Goal: Task Accomplishment & Management: Manage account settings

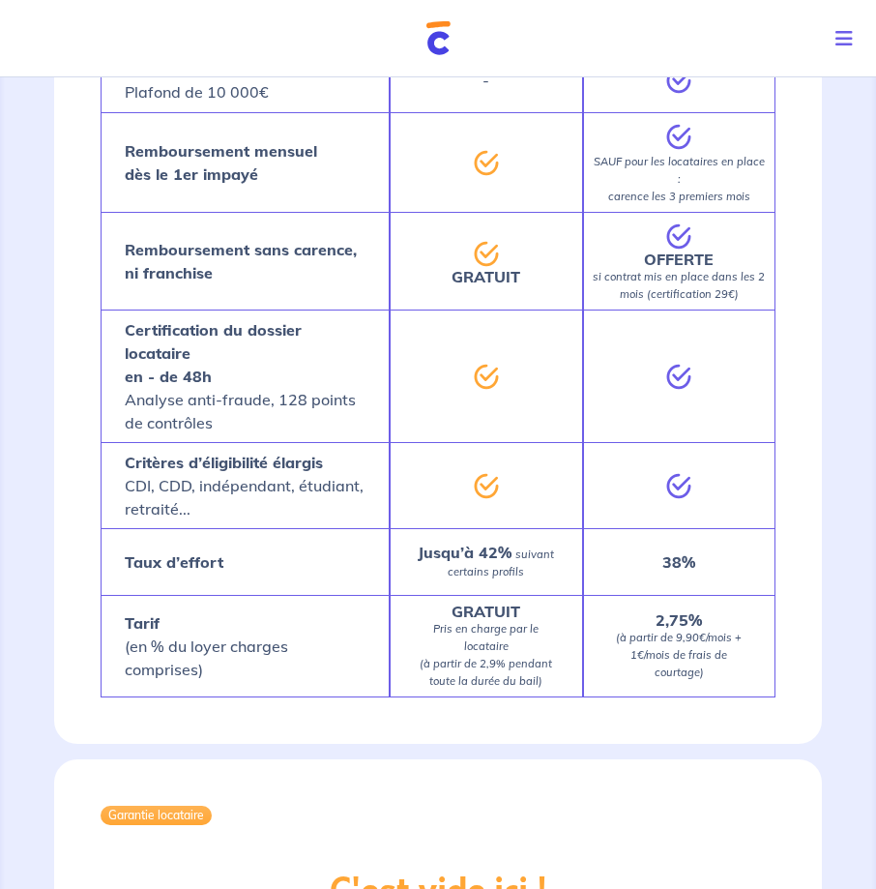
scroll to position [1161, 0]
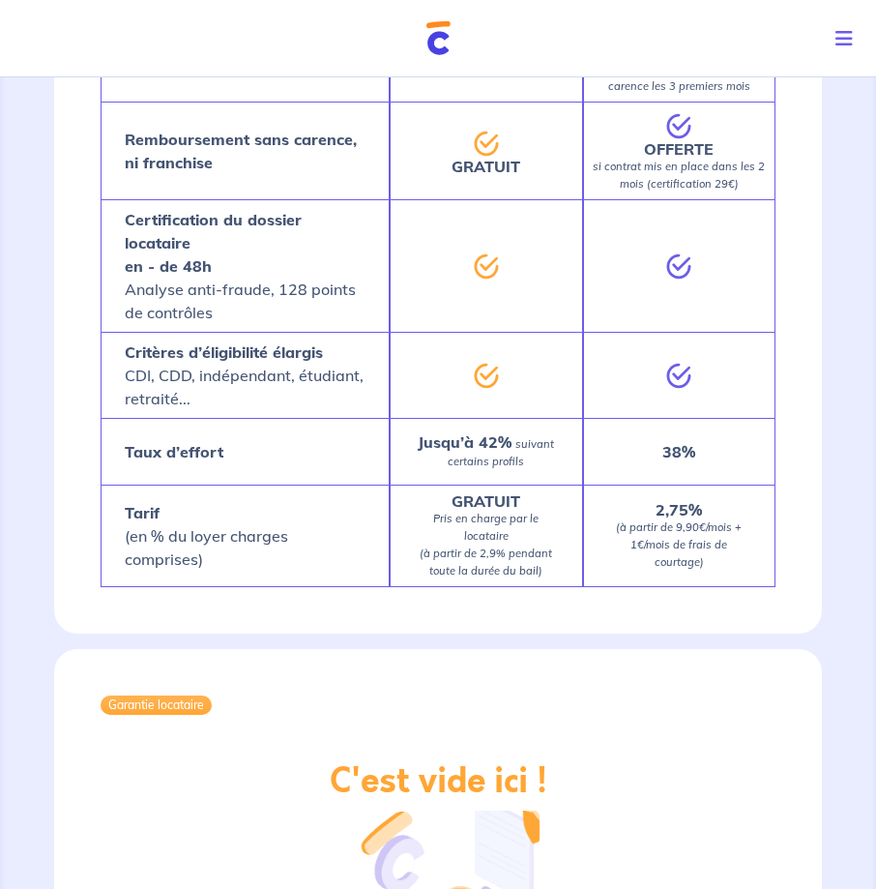
click at [842, 17] on button "Toggle navigation" at bounding box center [848, 39] width 56 height 50
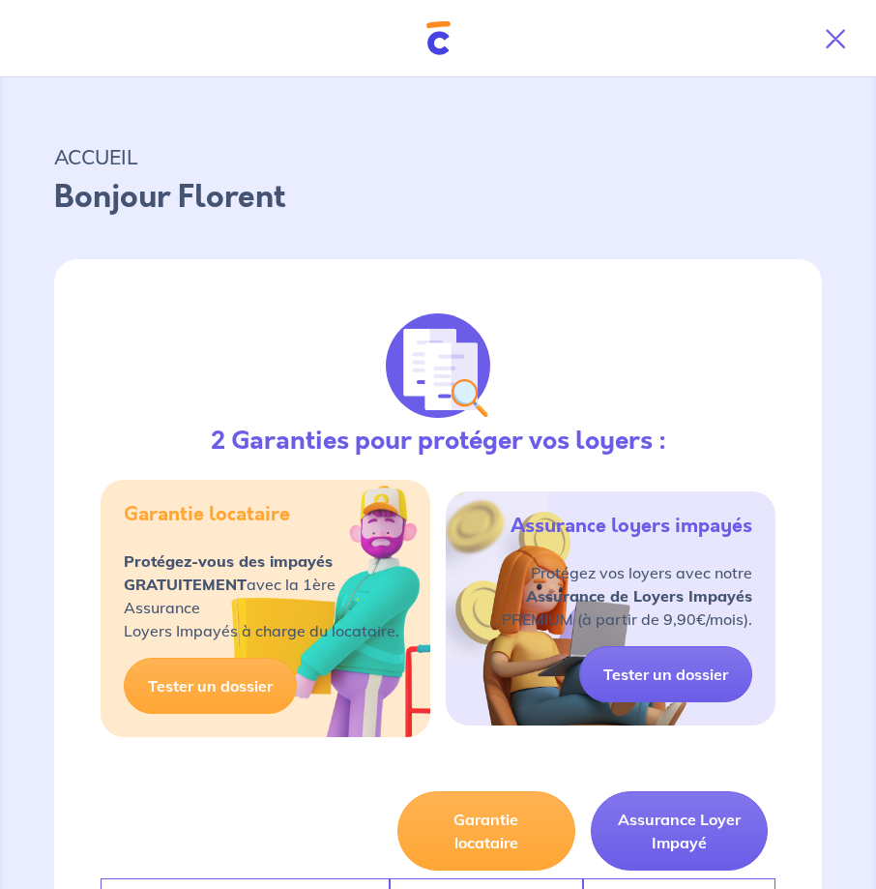
scroll to position [0, 0]
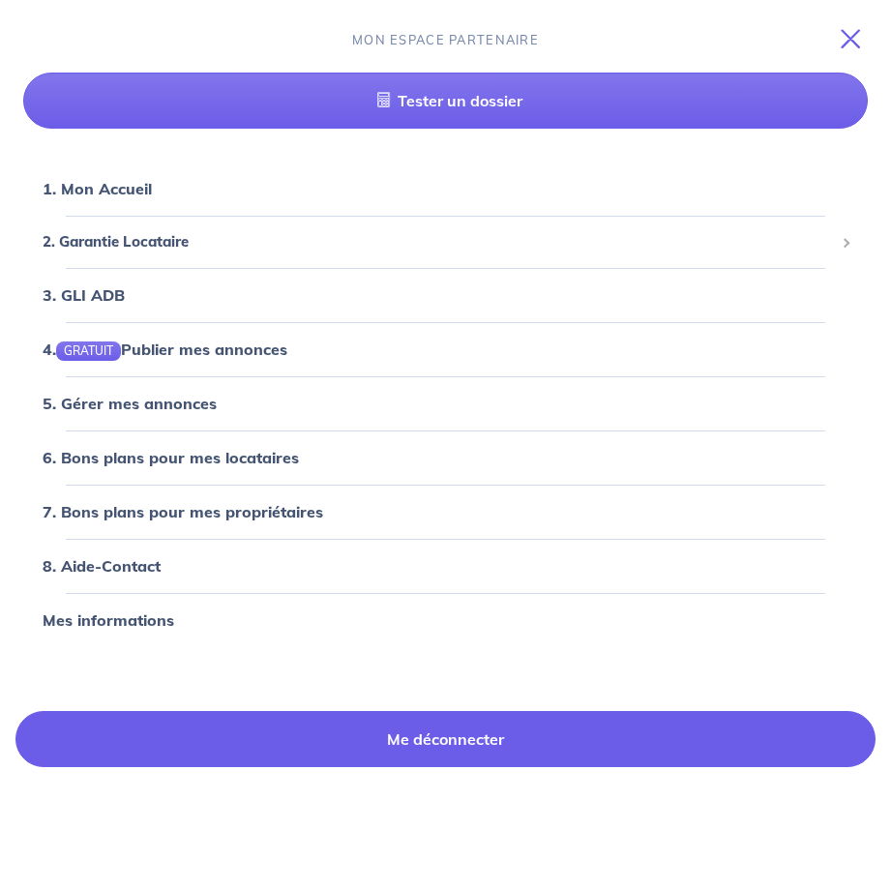
click at [453, 741] on link "Me déconnecter" at bounding box center [445, 739] width 860 height 56
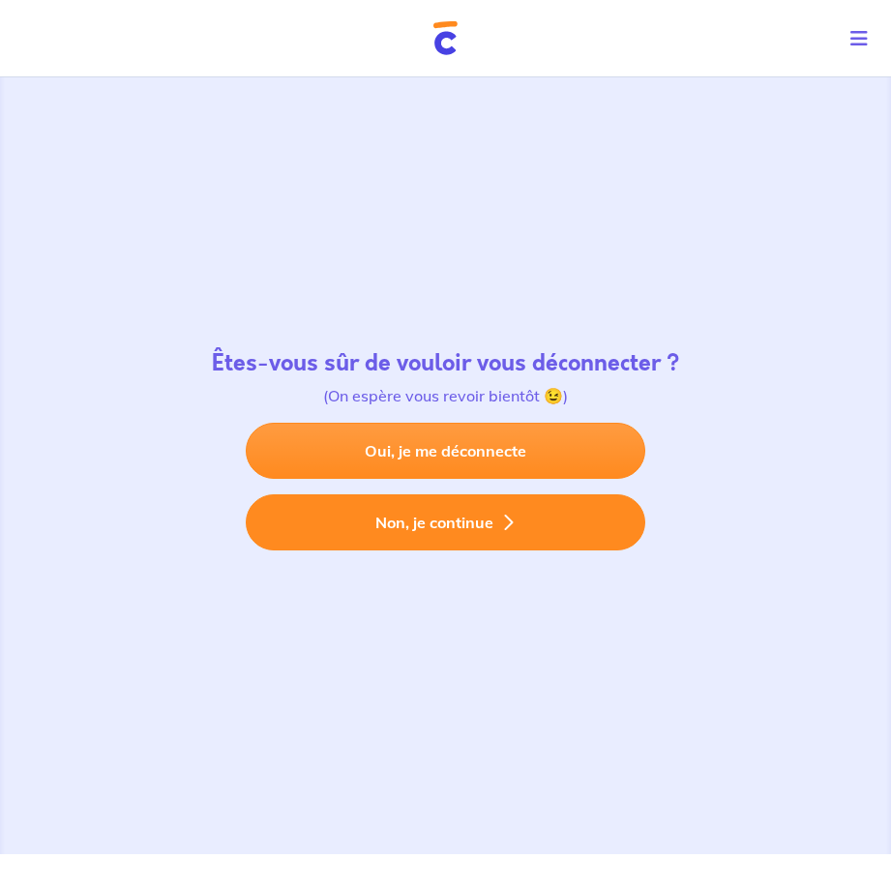
click at [431, 513] on button "Non, je continue" at bounding box center [445, 522] width 399 height 56
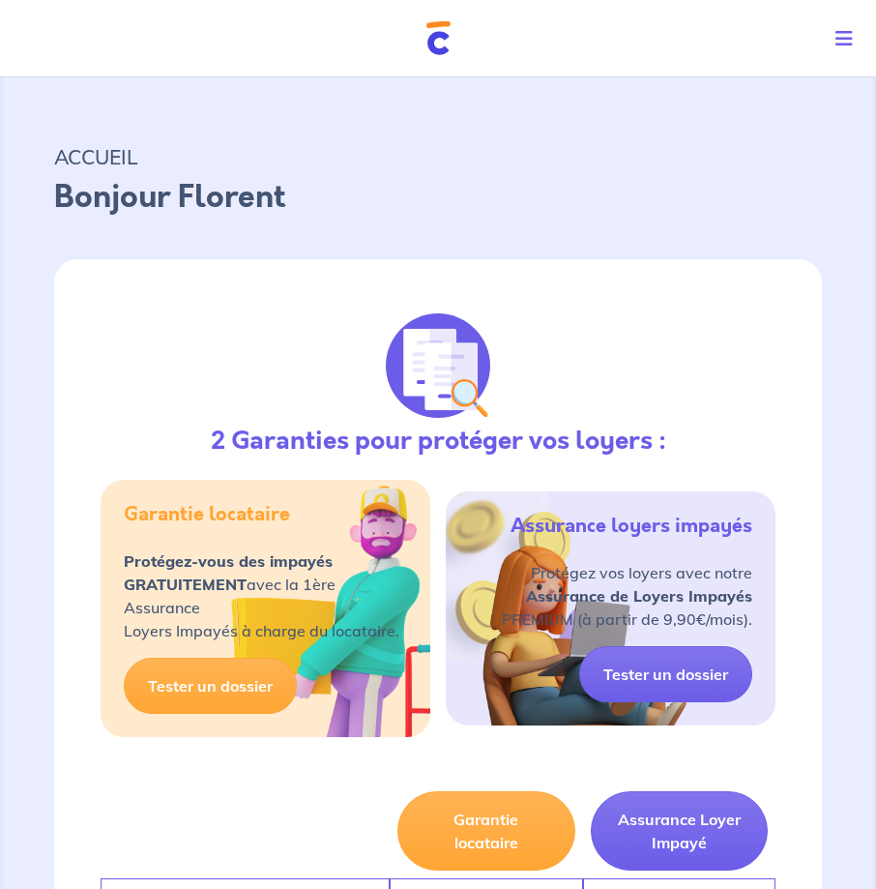
click at [846, 44] on icon "Toggle navigation" at bounding box center [844, 38] width 17 height 19
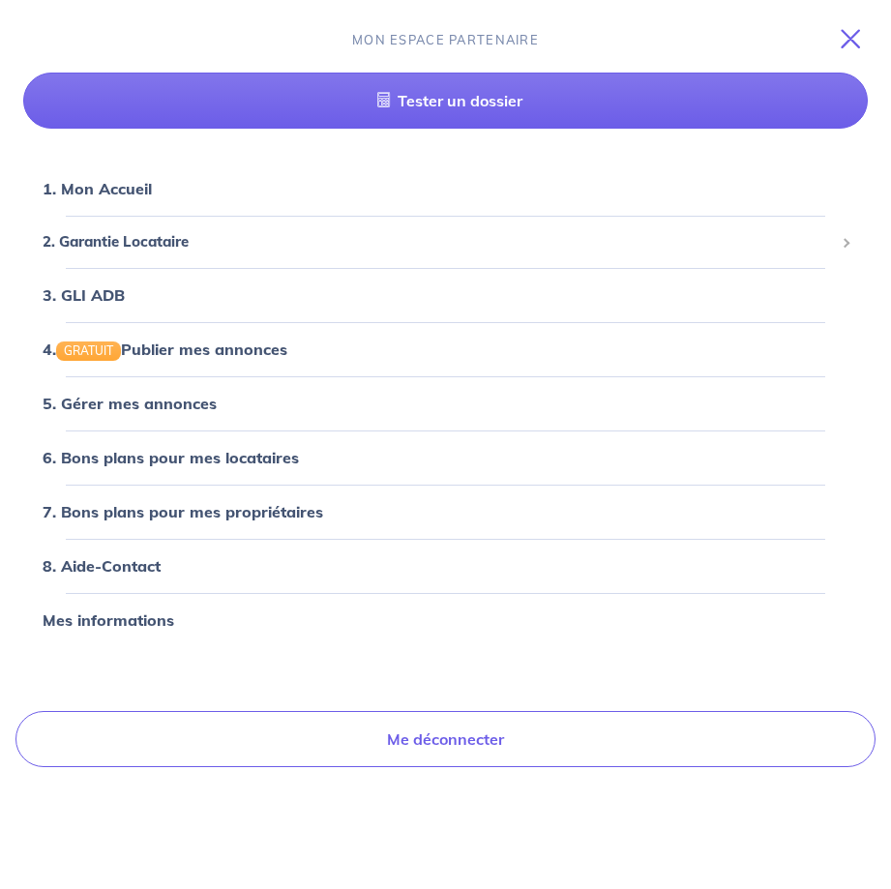
click at [842, 37] on icon "Toggle navigation" at bounding box center [850, 38] width 19 height 19
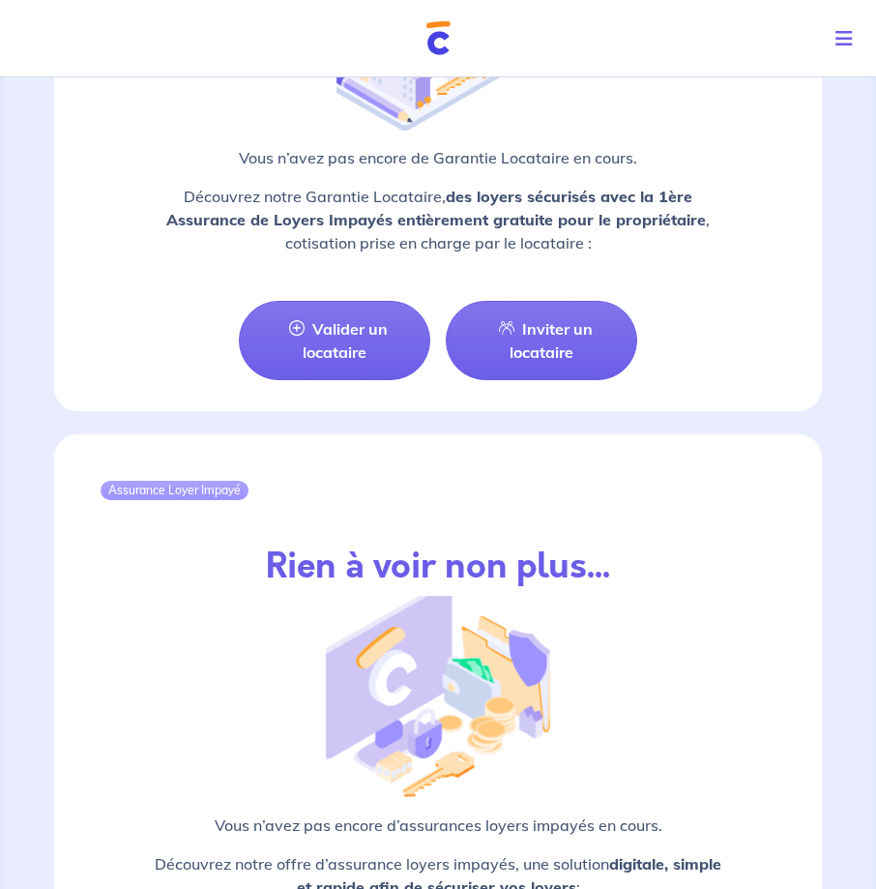
scroll to position [2313, 0]
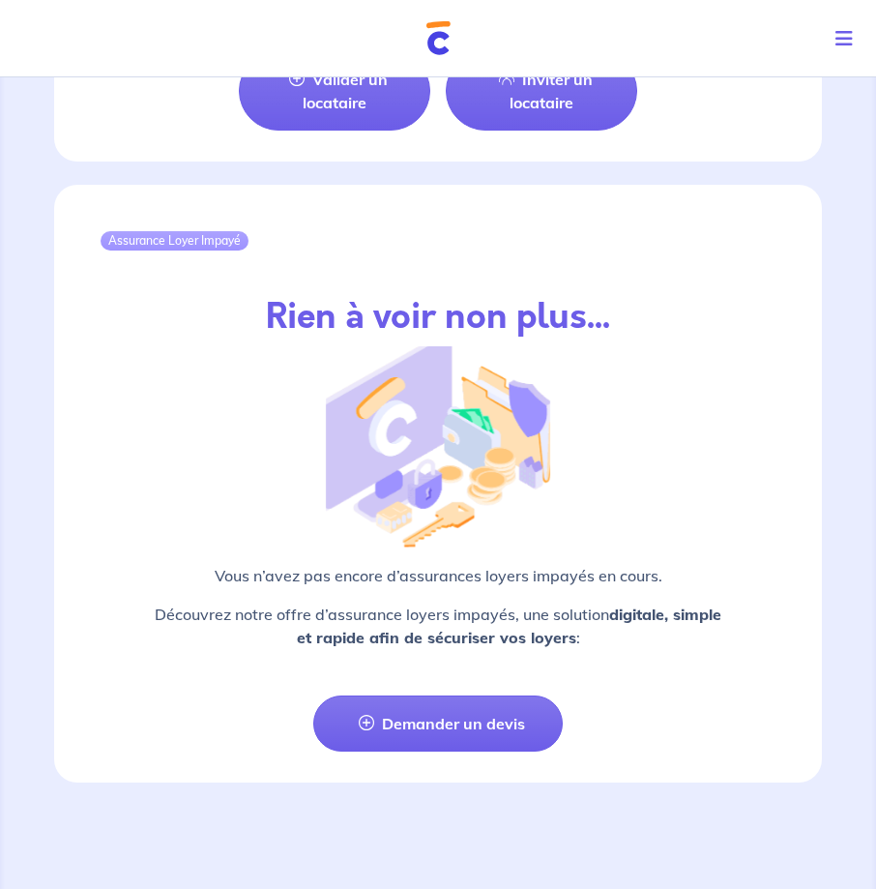
click at [824, 38] on button "Toggle navigation" at bounding box center [848, 39] width 56 height 50
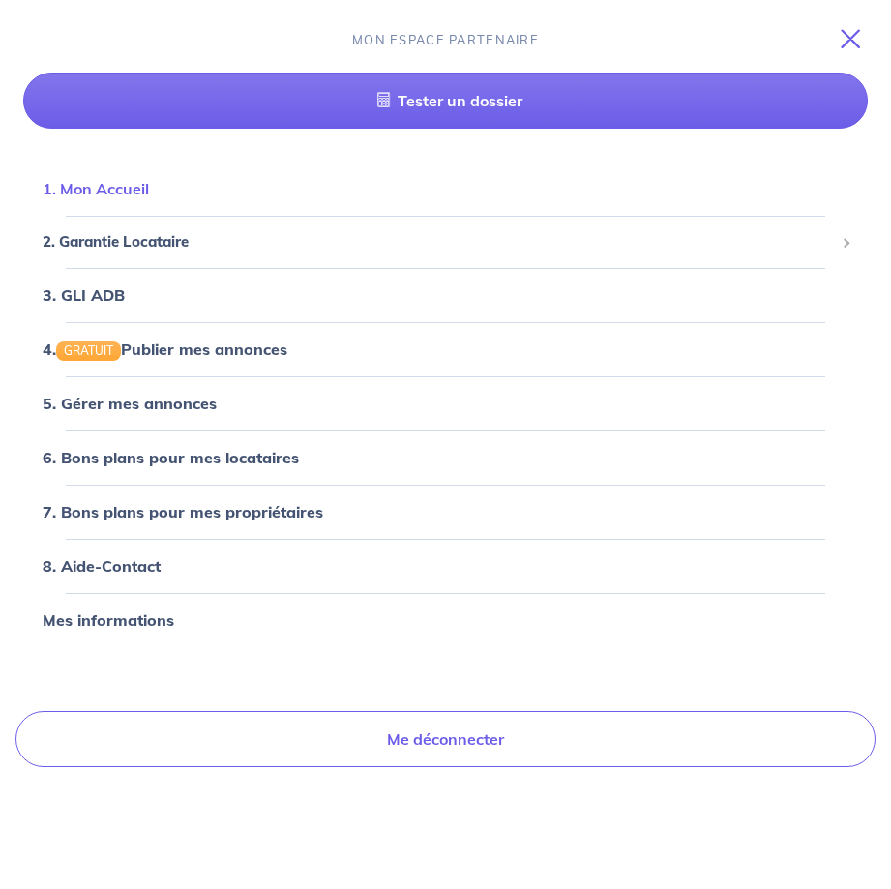
click at [149, 198] on link "1. Mon Accueil" at bounding box center [96, 188] width 106 height 19
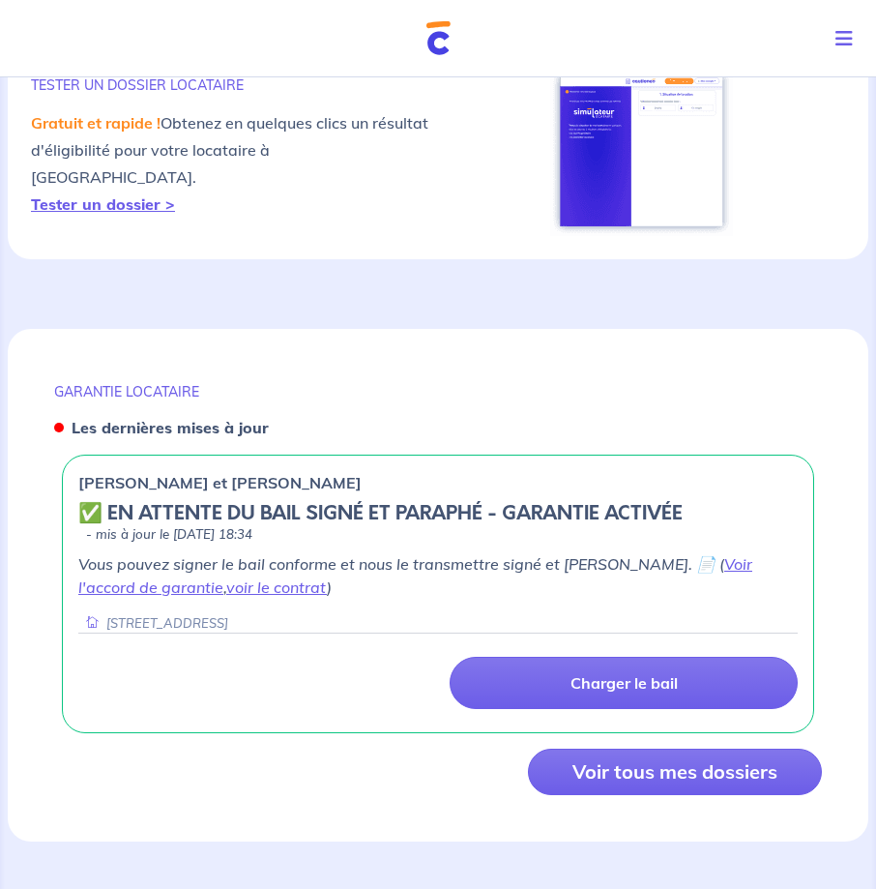
scroll to position [1038, 0]
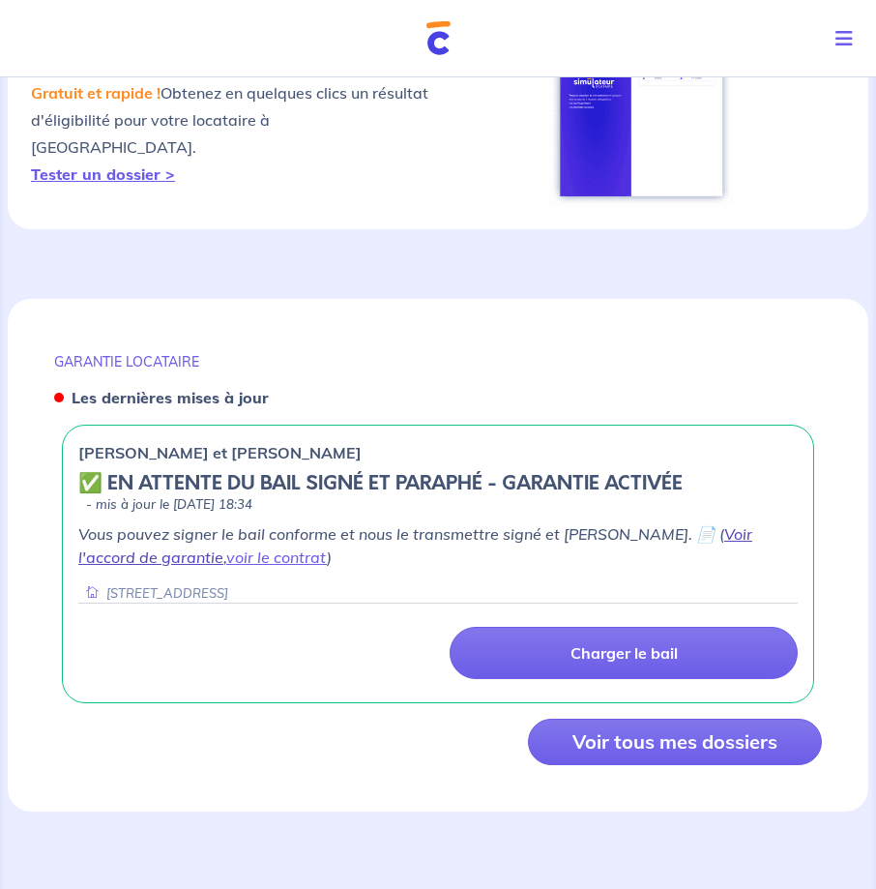
click at [694, 529] on link "Voir l'accord de garantie" at bounding box center [415, 545] width 674 height 43
click at [226, 554] on link "voir le contrat" at bounding box center [276, 556] width 101 height 19
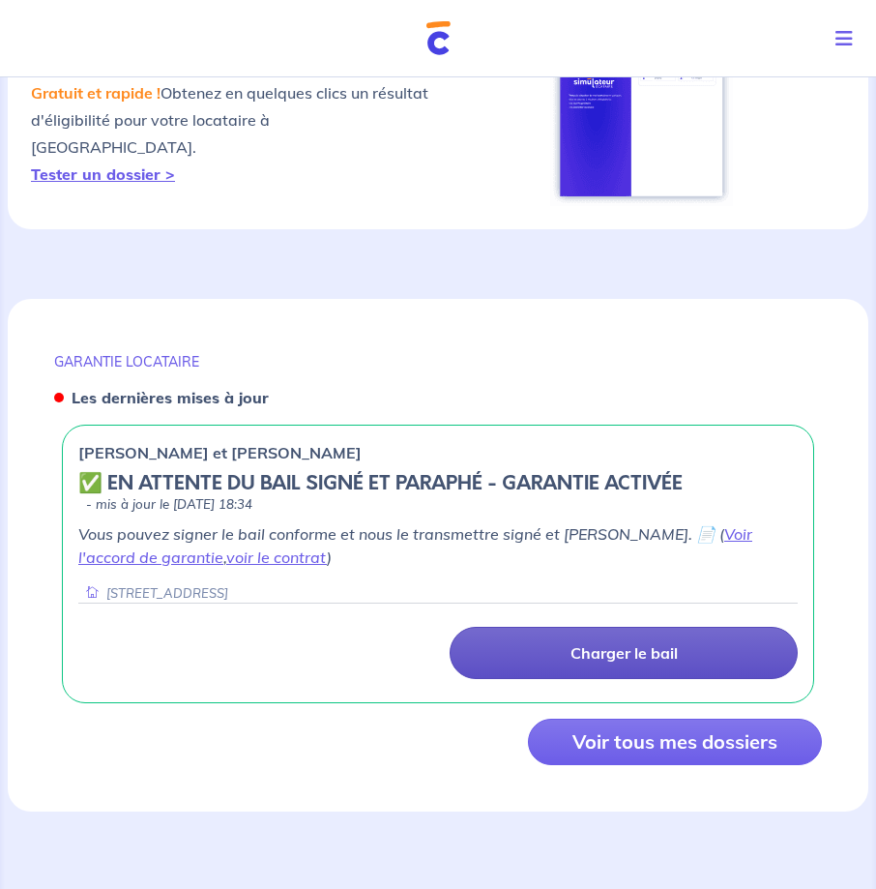
click at [566, 633] on link "Charger le bail" at bounding box center [624, 653] width 348 height 52
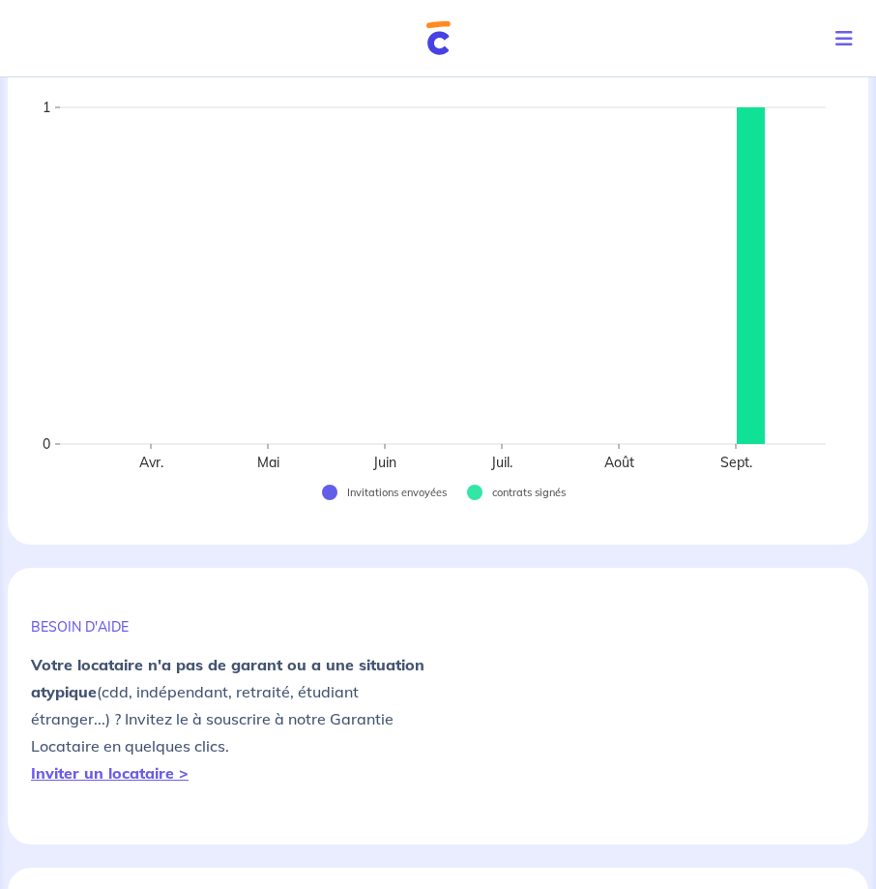
scroll to position [0, 0]
